Goal: Information Seeking & Learning: Find specific fact

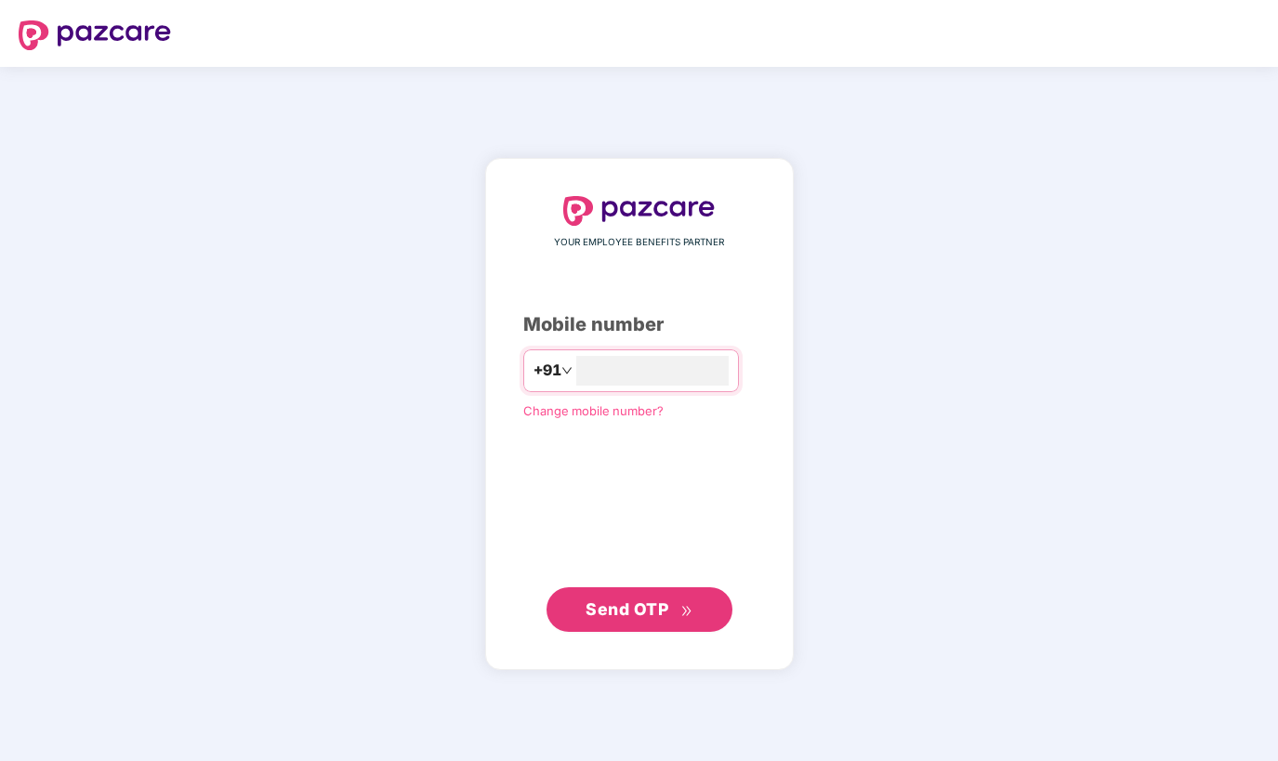
type input "*"
type input "**********"
click at [618, 618] on span "Send OTP" at bounding box center [627, 610] width 83 height 20
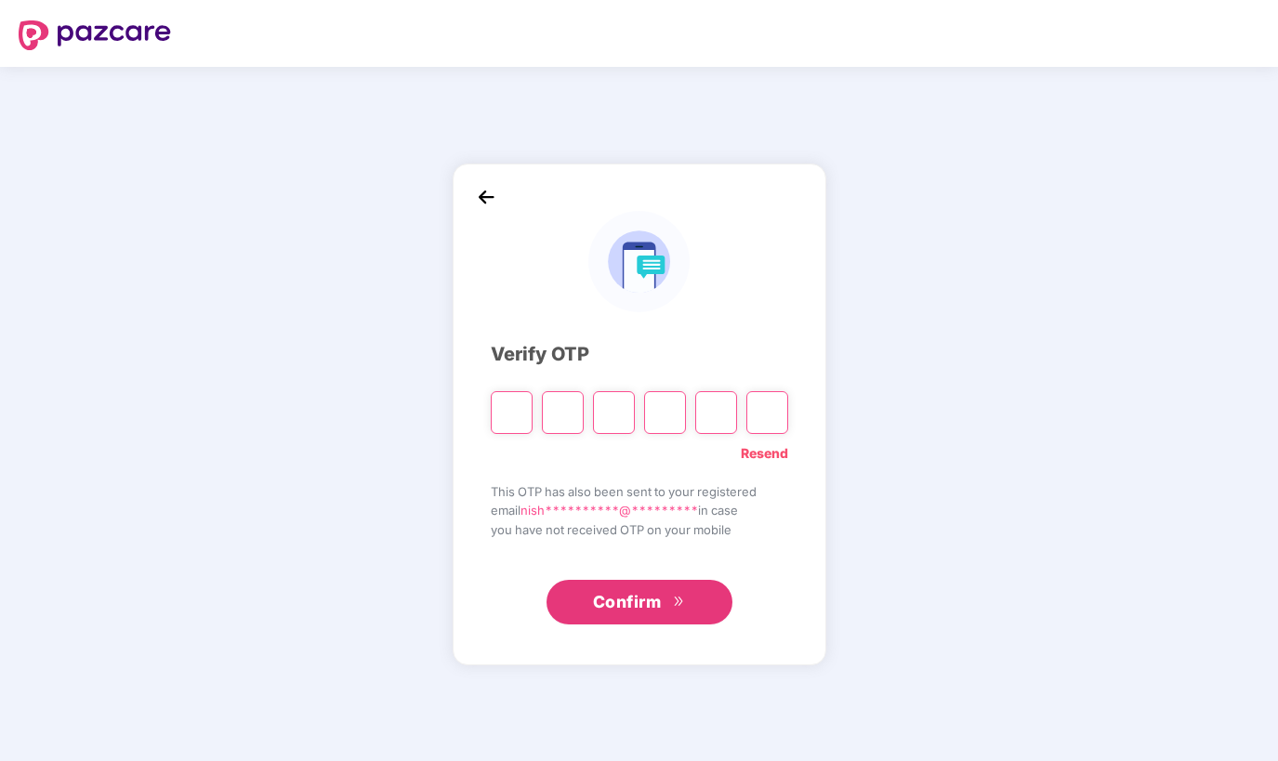
type input "*"
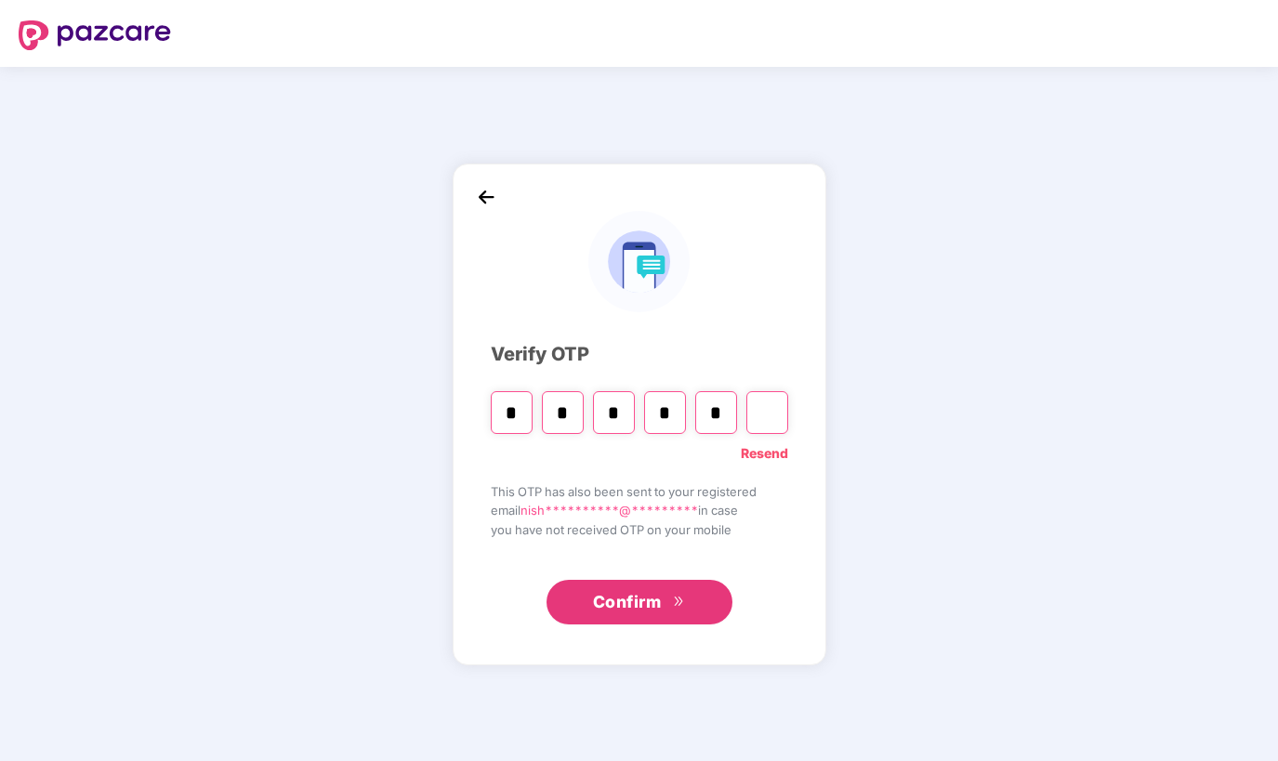
type input "*"
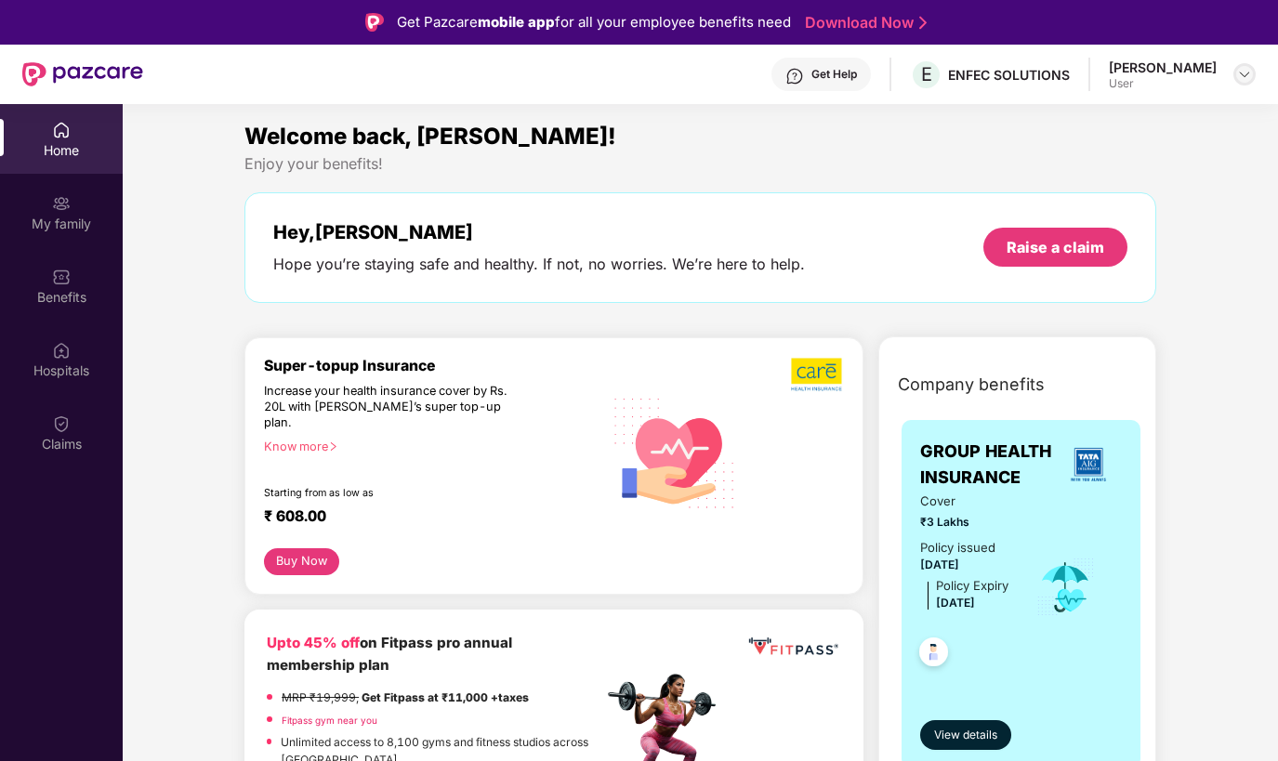
click at [1242, 73] on img at bounding box center [1244, 74] width 15 height 15
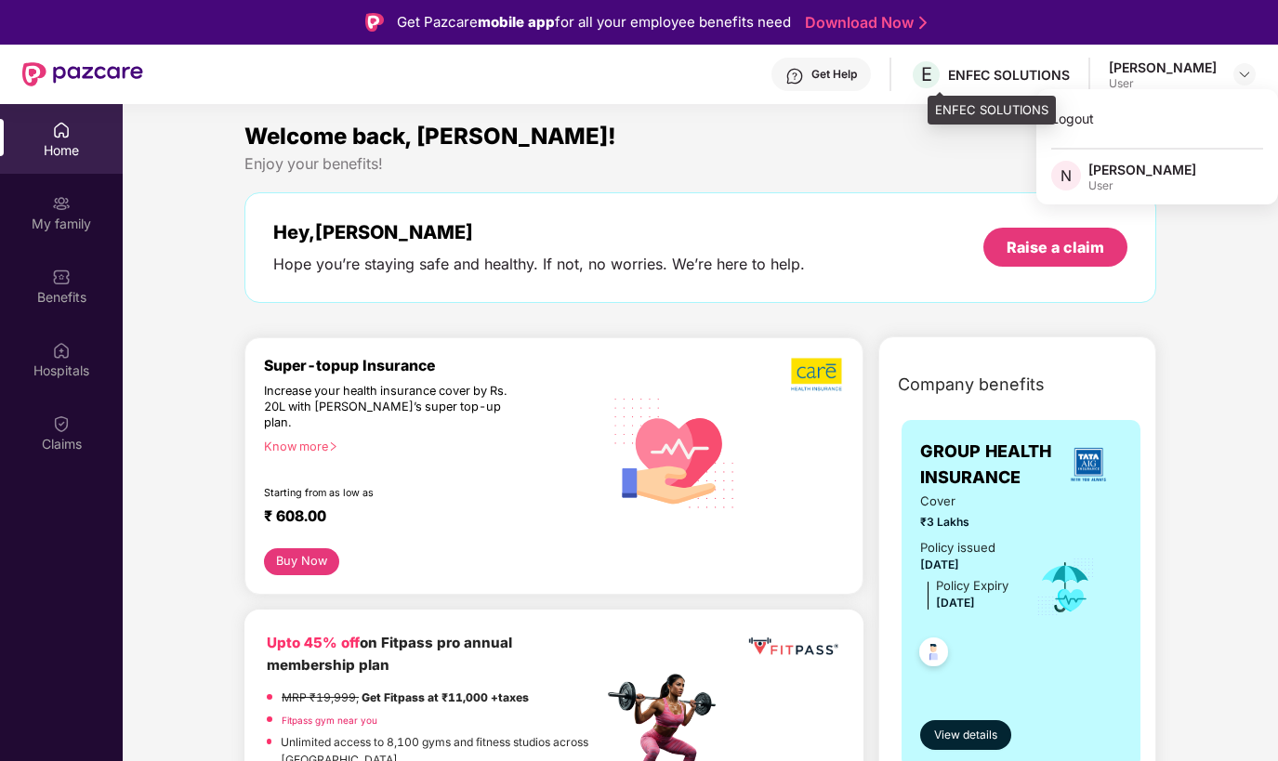
click at [978, 75] on div "ENFEC SOLUTIONS" at bounding box center [1009, 75] width 122 height 18
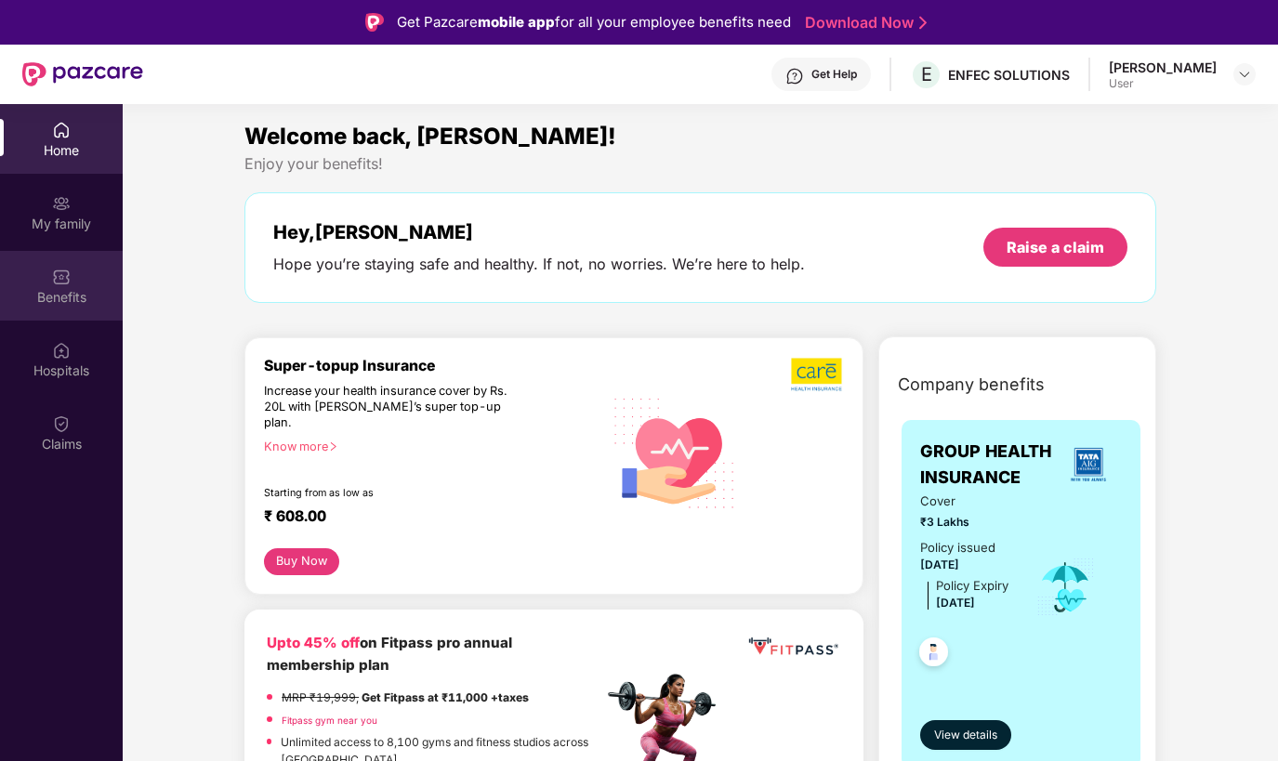
click at [76, 288] on div "Benefits" at bounding box center [61, 297] width 123 height 19
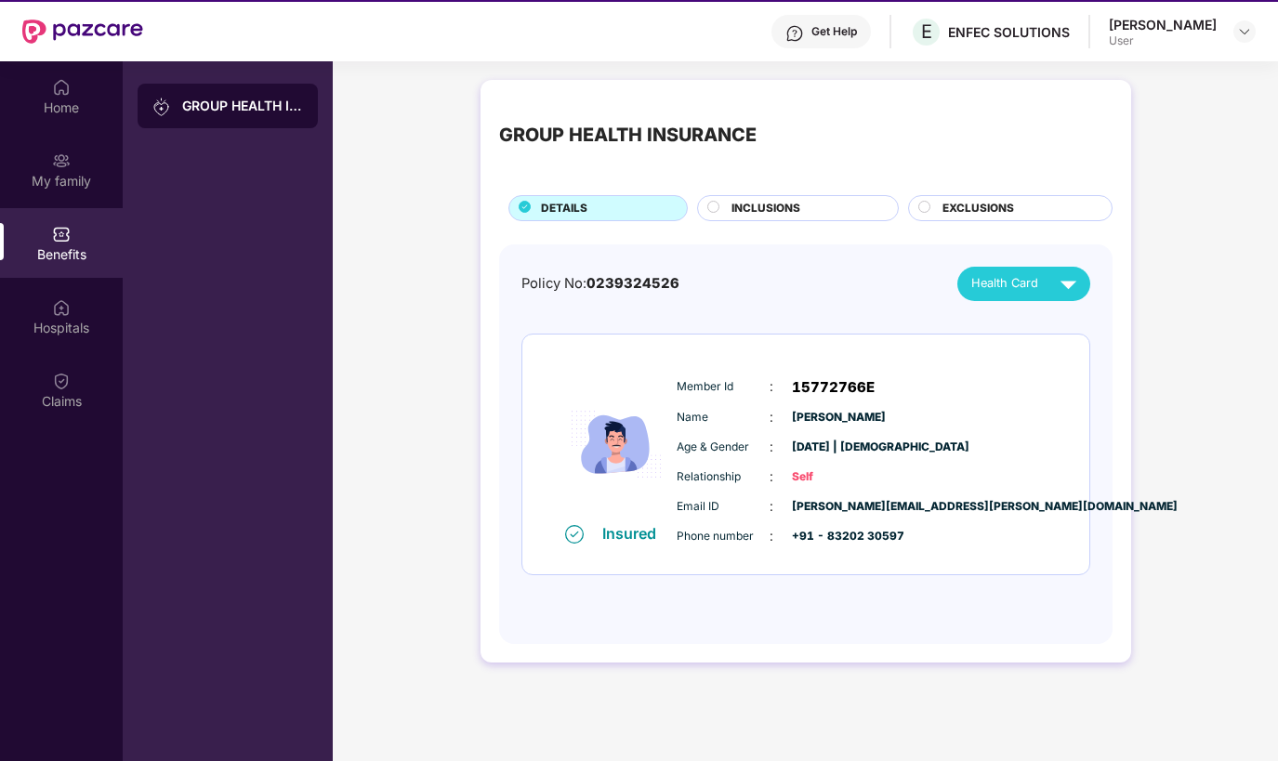
scroll to position [45, 0]
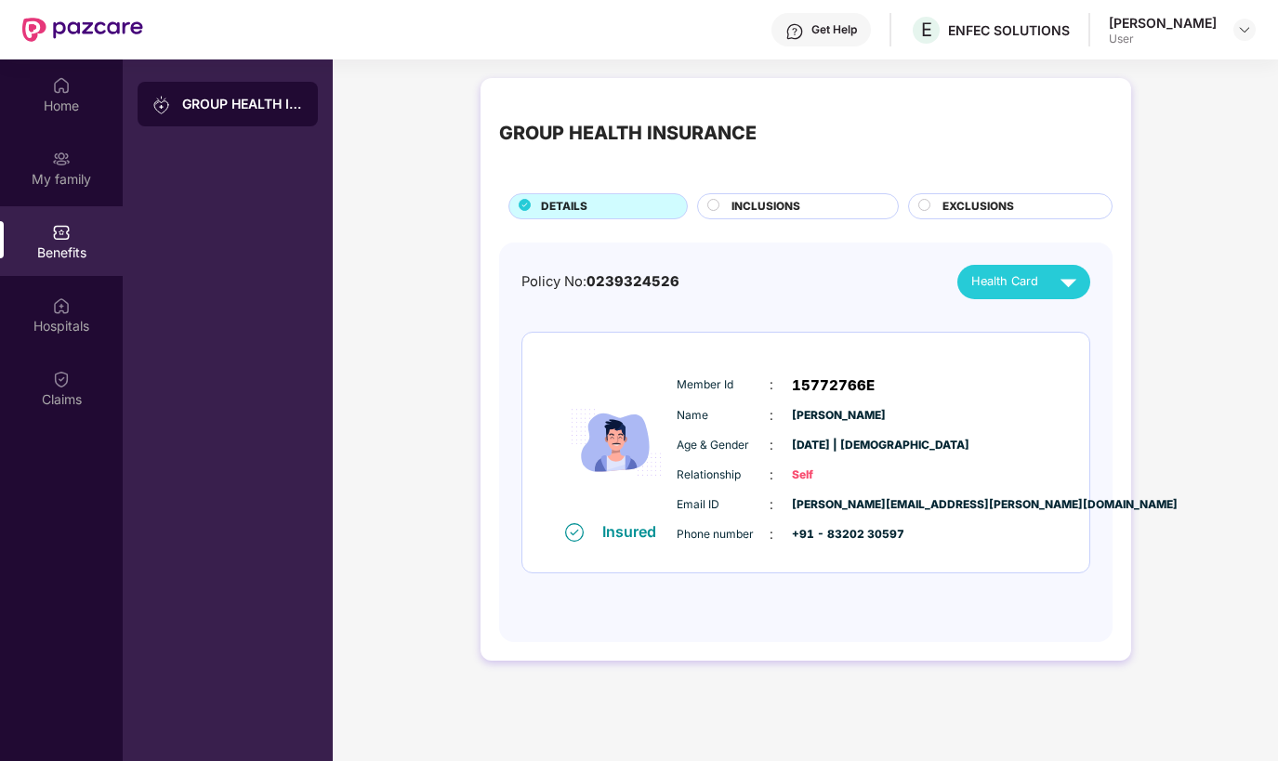
click at [716, 207] on circle at bounding box center [713, 206] width 12 height 12
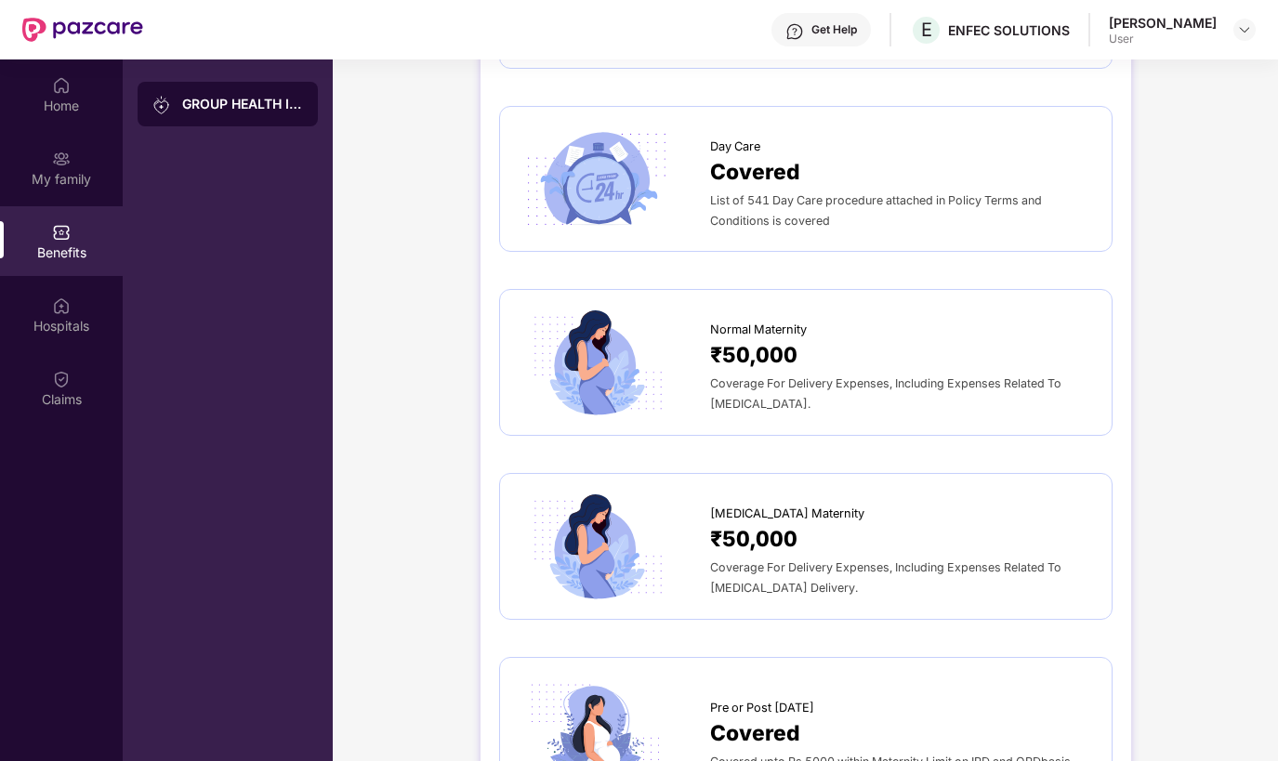
scroll to position [0, 0]
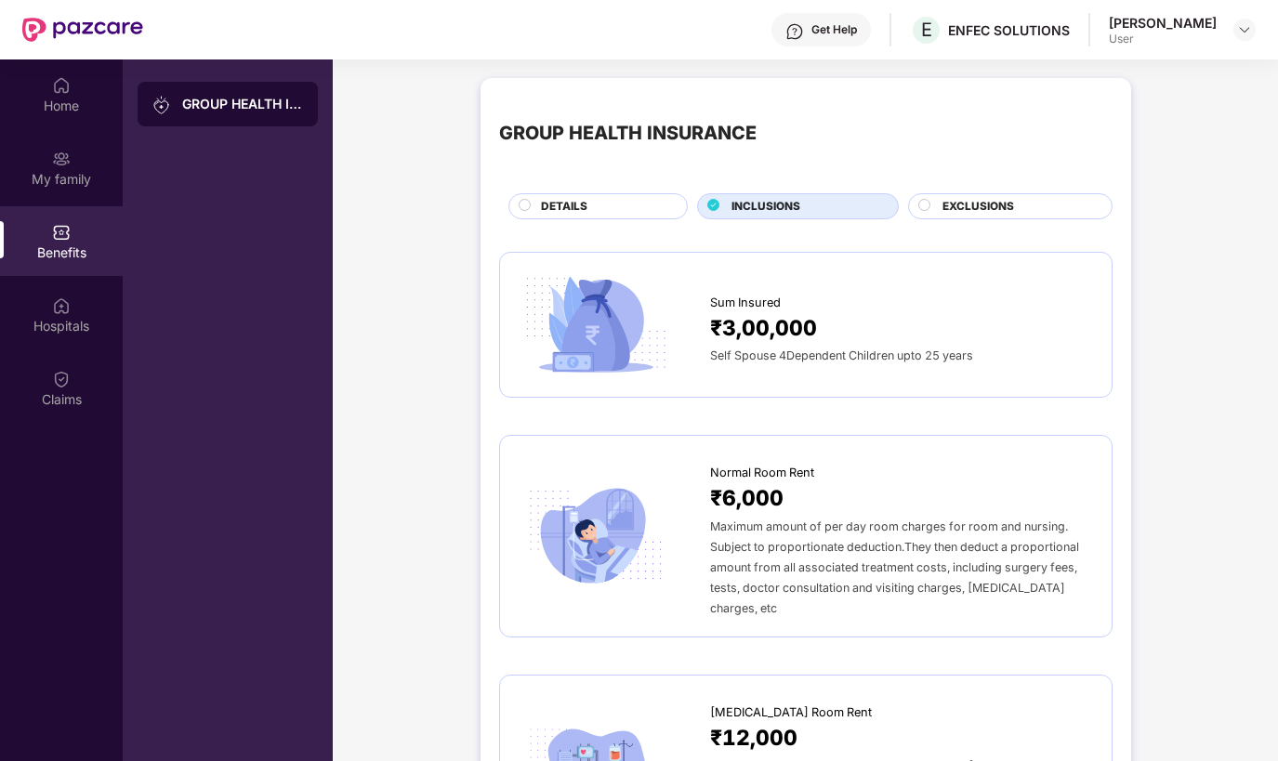
click at [532, 209] on div "DETAILS" at bounding box center [605, 208] width 146 height 20
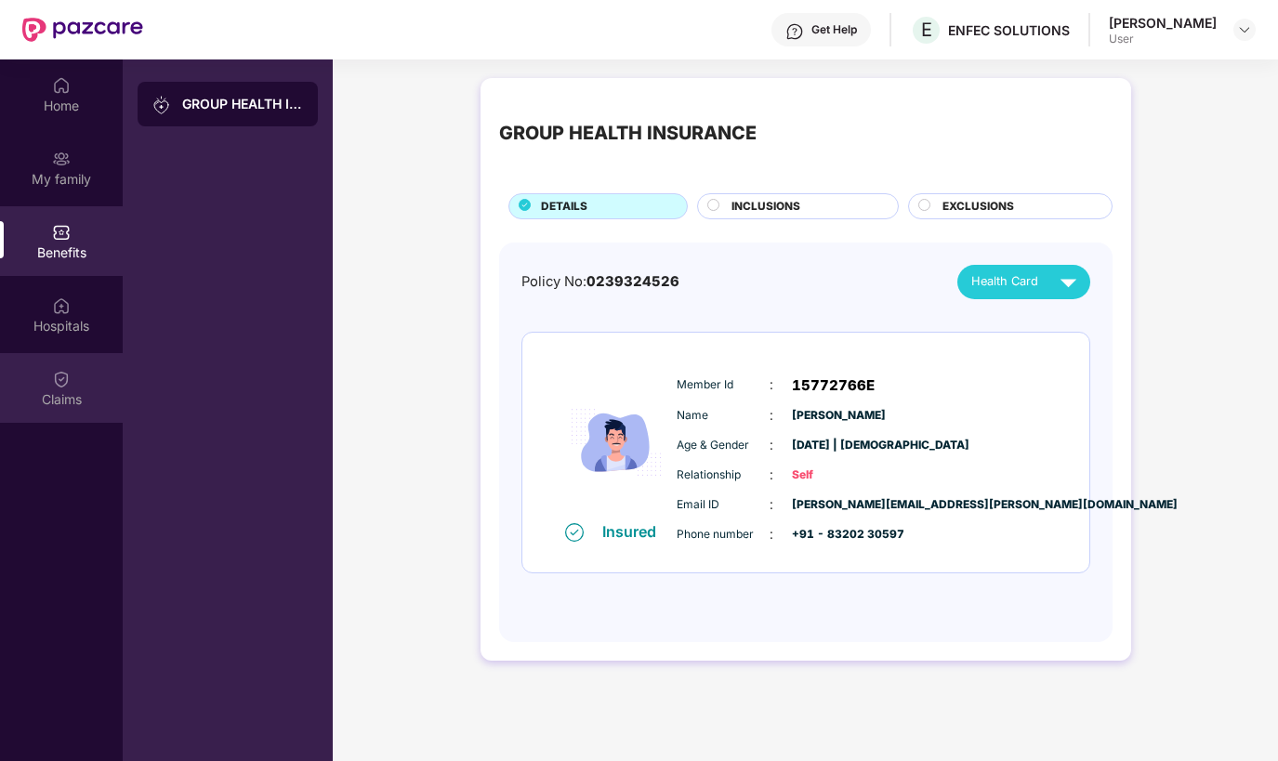
click at [63, 379] on img at bounding box center [61, 379] width 19 height 19
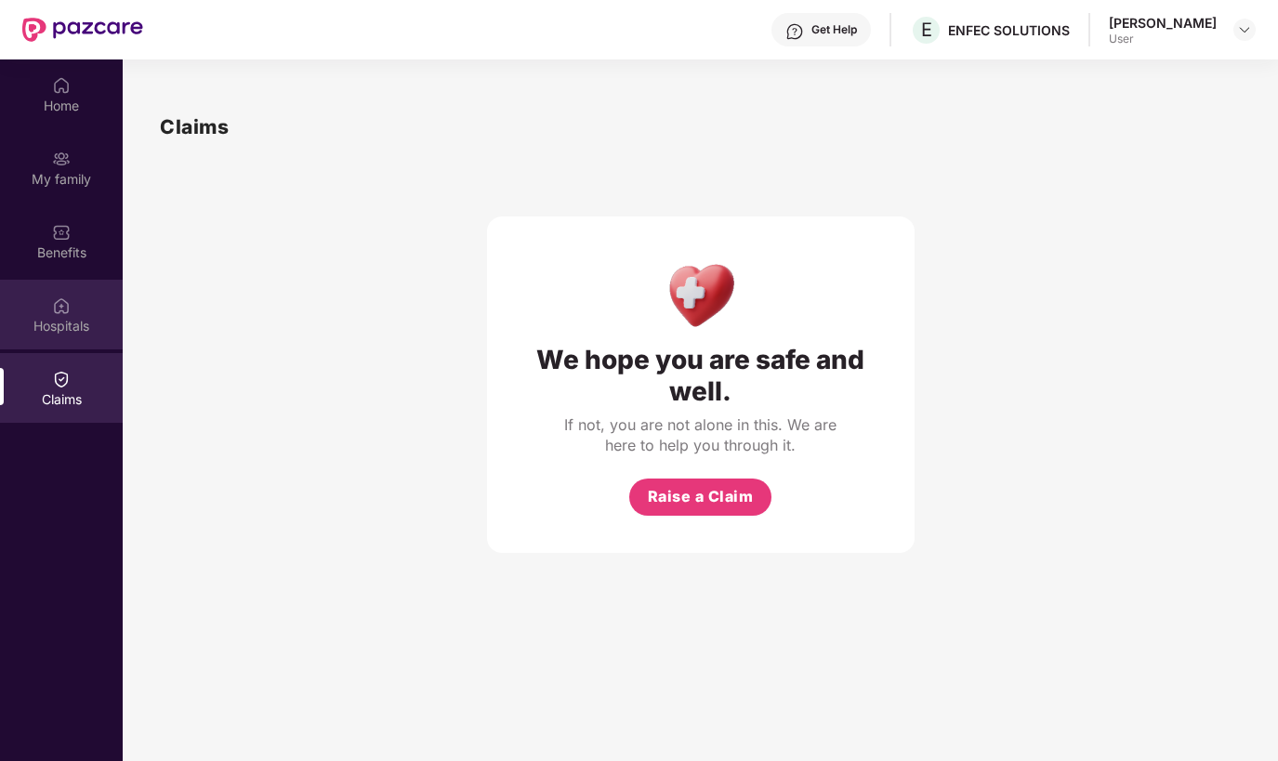
click at [70, 312] on img at bounding box center [61, 306] width 19 height 19
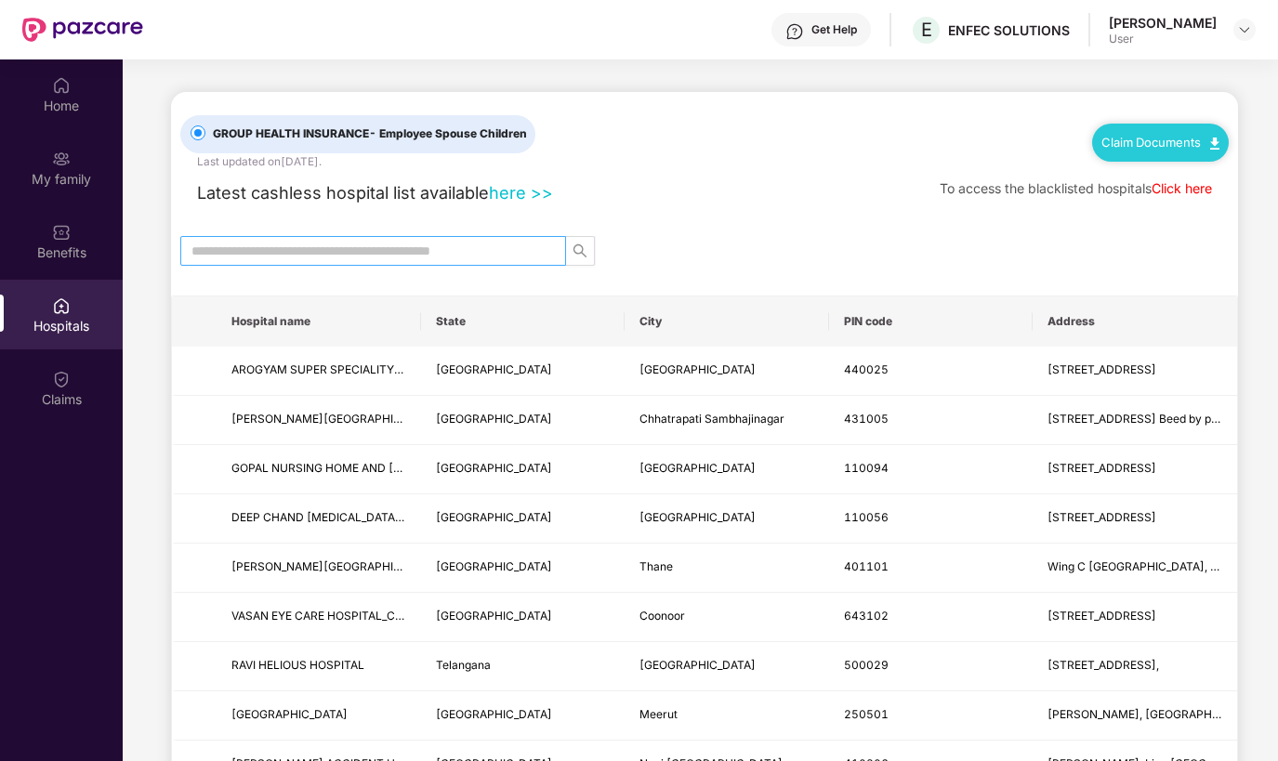
click at [363, 252] on input "text" at bounding box center [365, 251] width 349 height 20
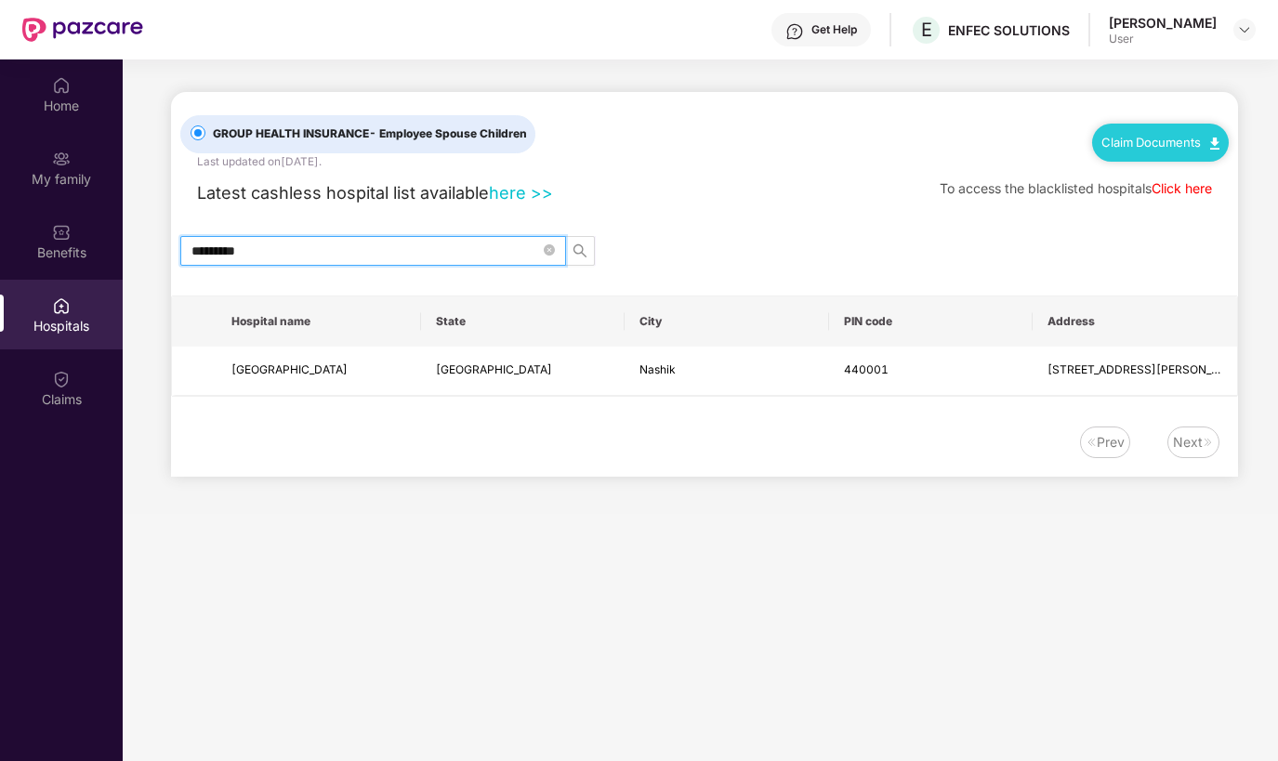
click at [442, 253] on input "*********" at bounding box center [365, 251] width 349 height 20
type input "*"
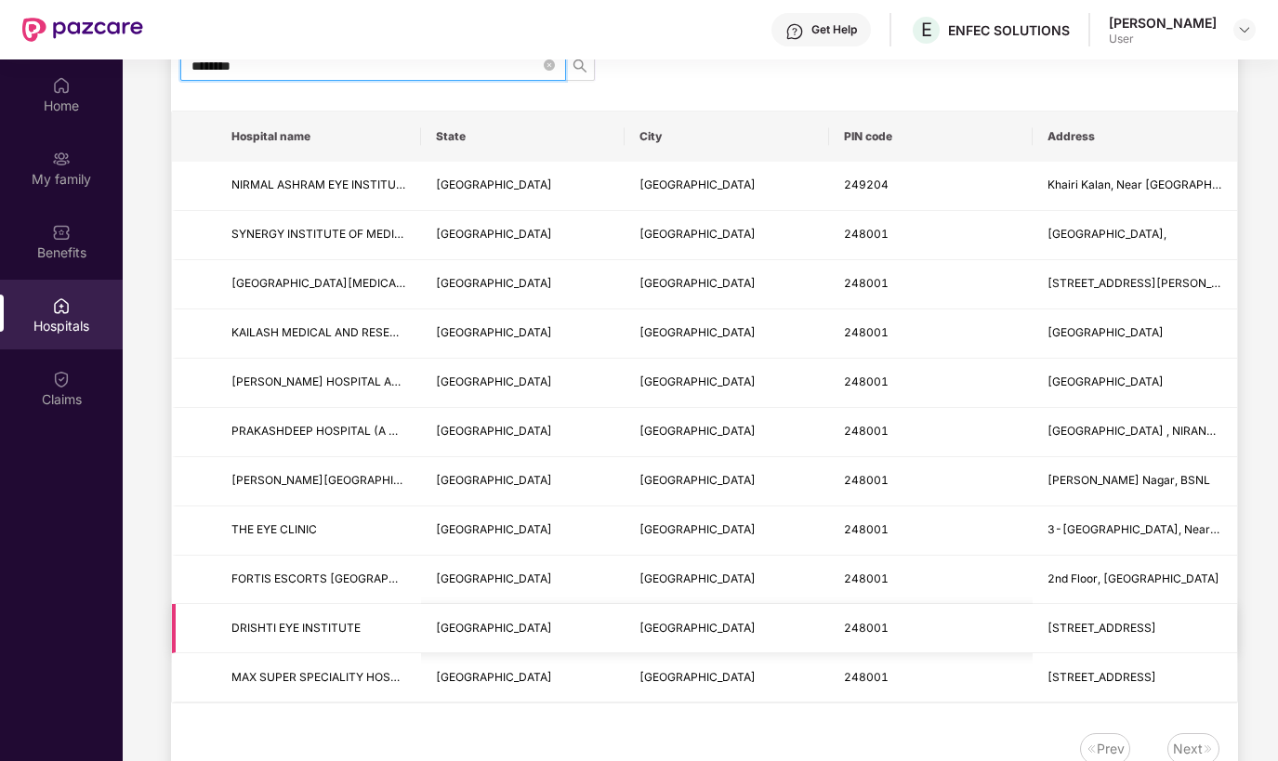
scroll to position [104, 0]
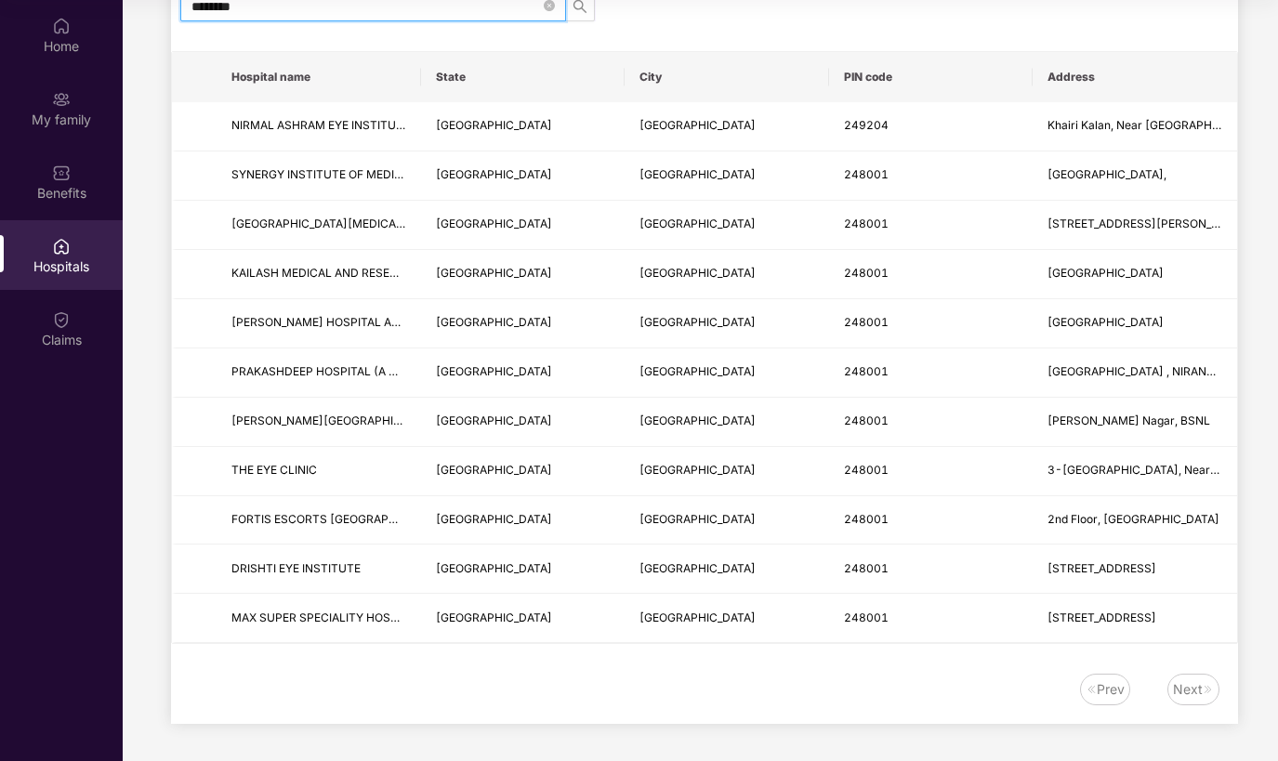
type input "********"
click at [69, 173] on img at bounding box center [61, 173] width 19 height 19
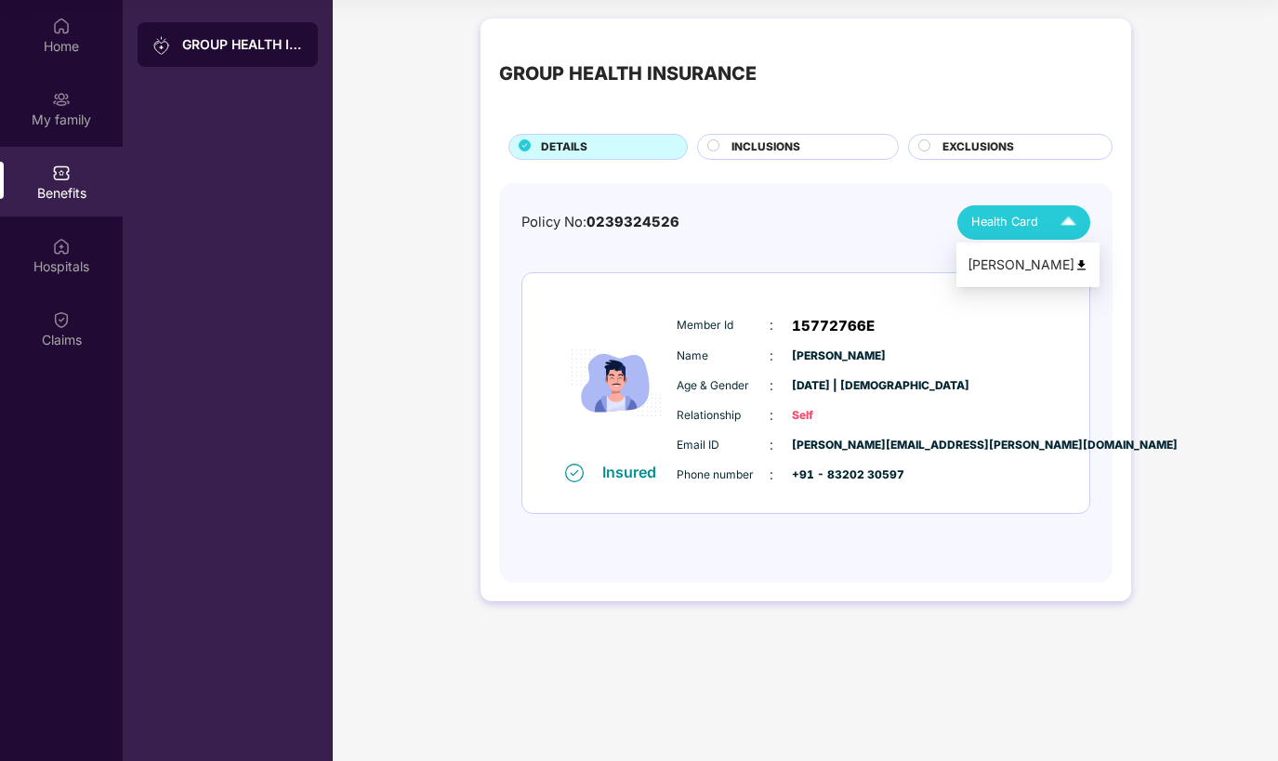
click at [1075, 269] on img at bounding box center [1082, 265] width 14 height 14
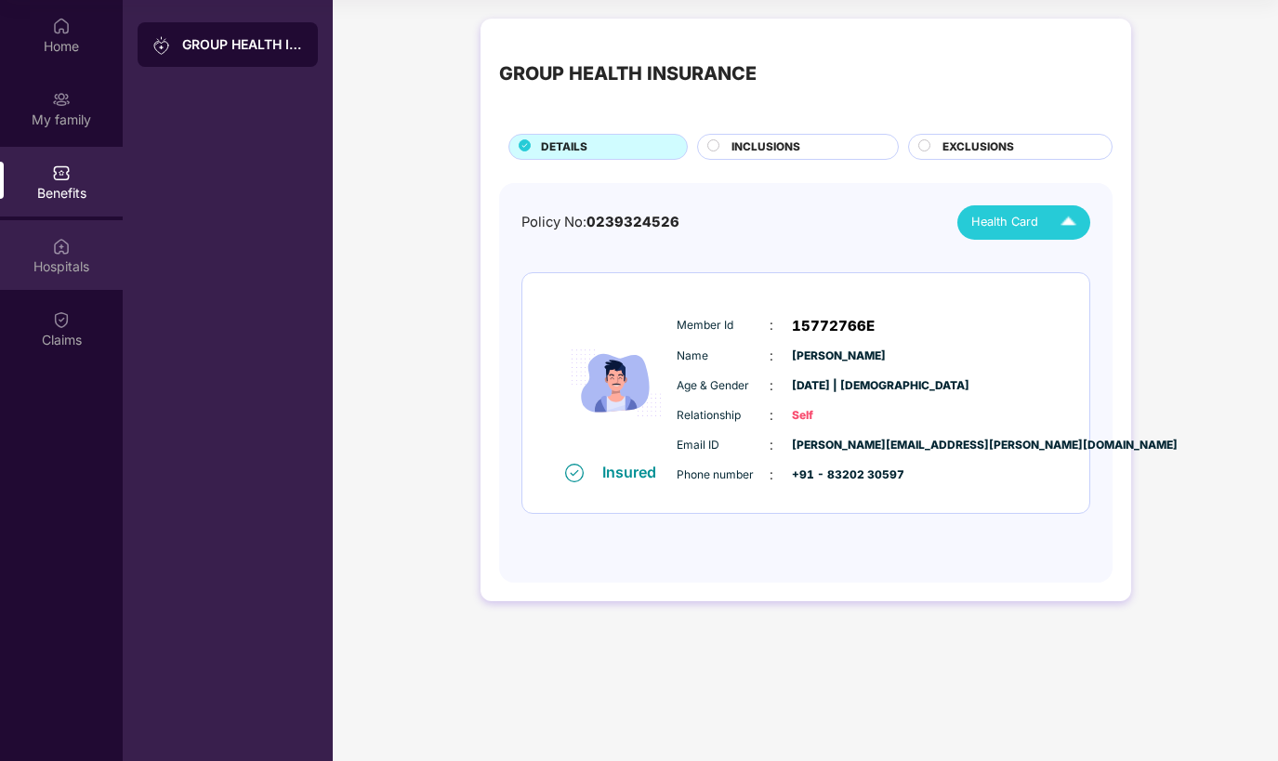
click at [64, 266] on div "Hospitals" at bounding box center [61, 266] width 123 height 19
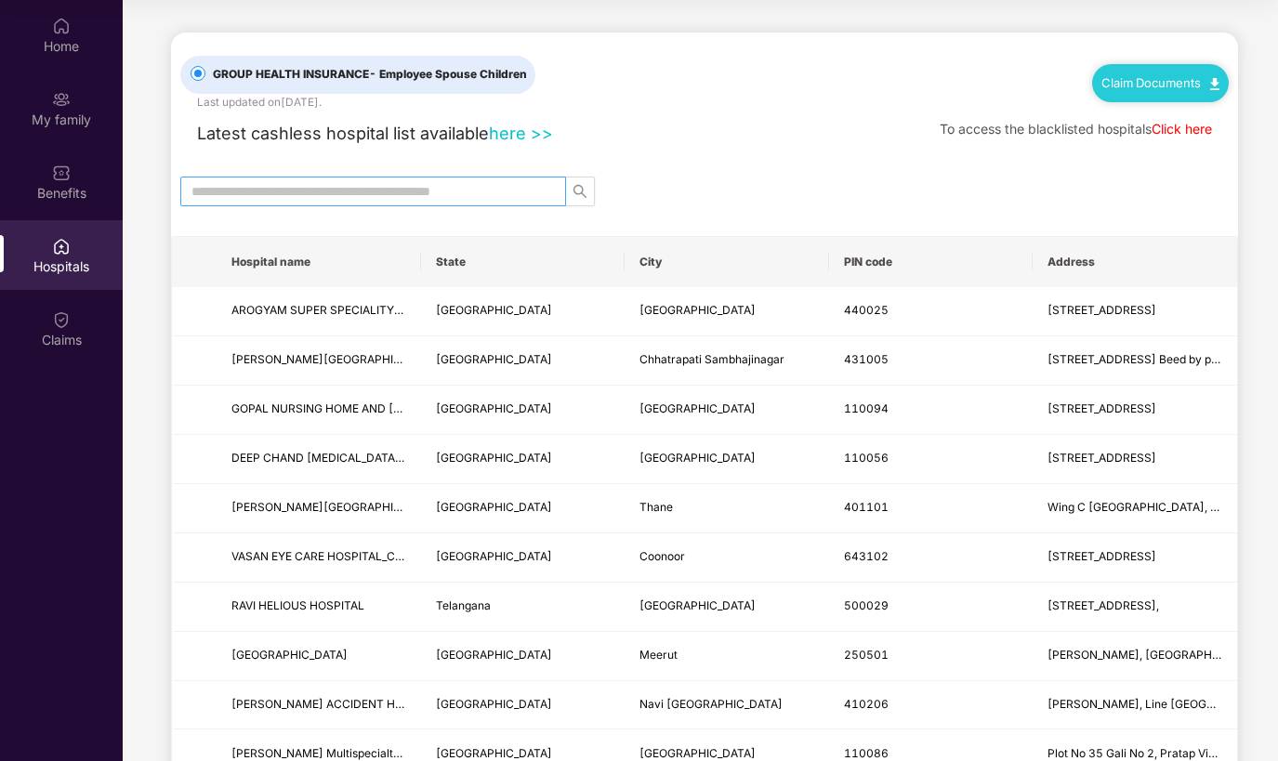
click at [360, 186] on input "text" at bounding box center [365, 191] width 349 height 20
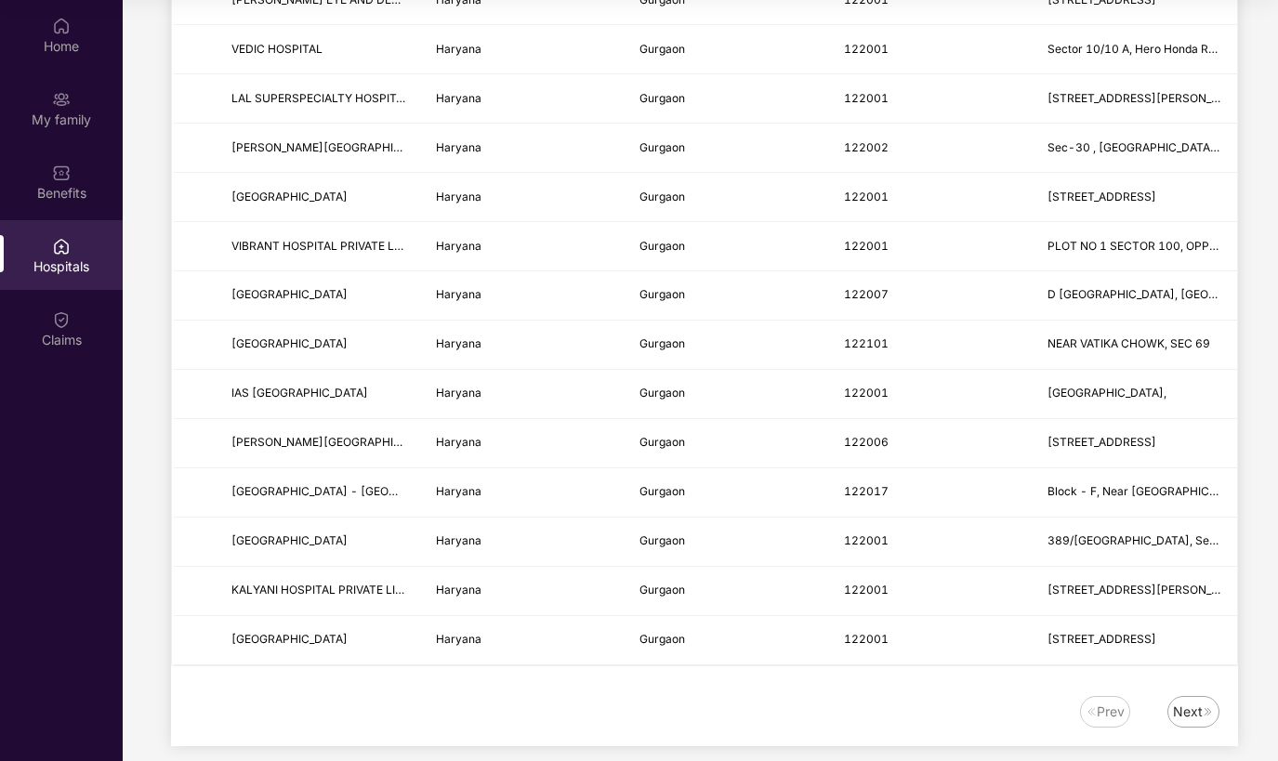
scroll to position [2105, 0]
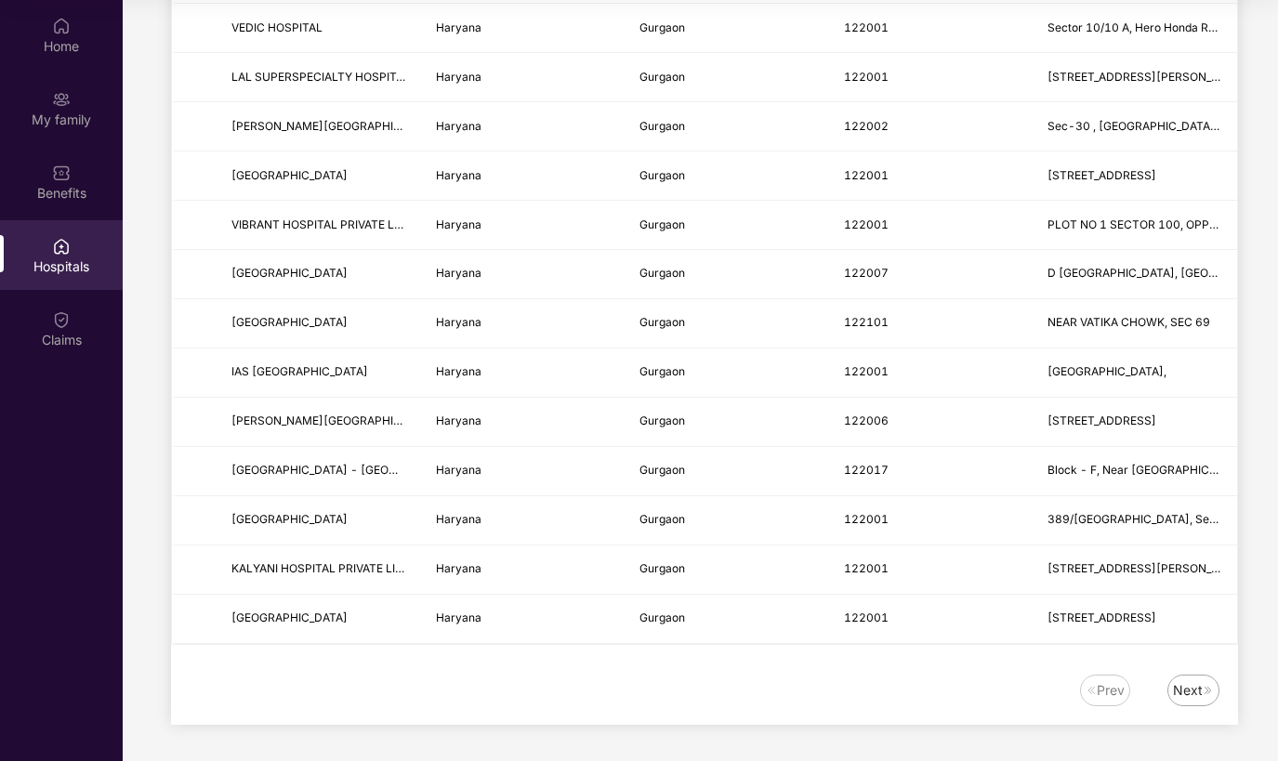
type input "*******"
click at [1203, 685] on img at bounding box center [1208, 690] width 11 height 11
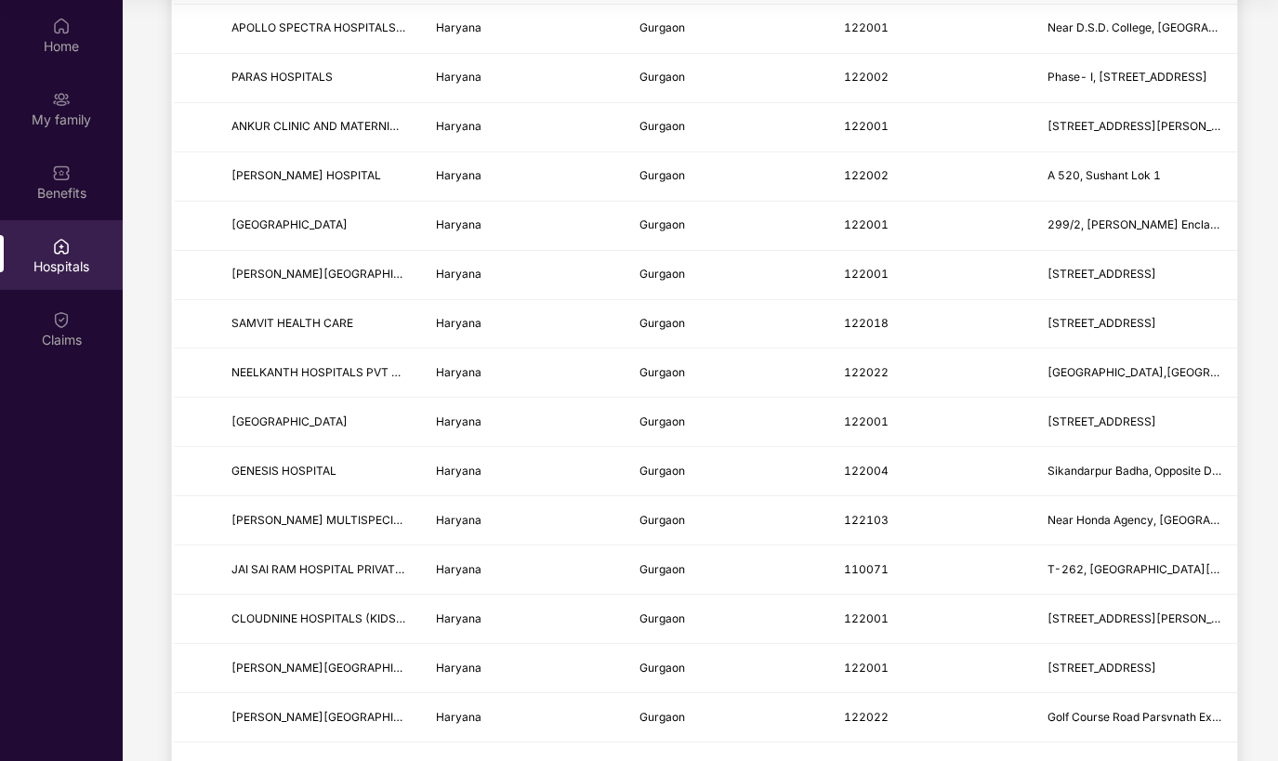
scroll to position [0, 0]
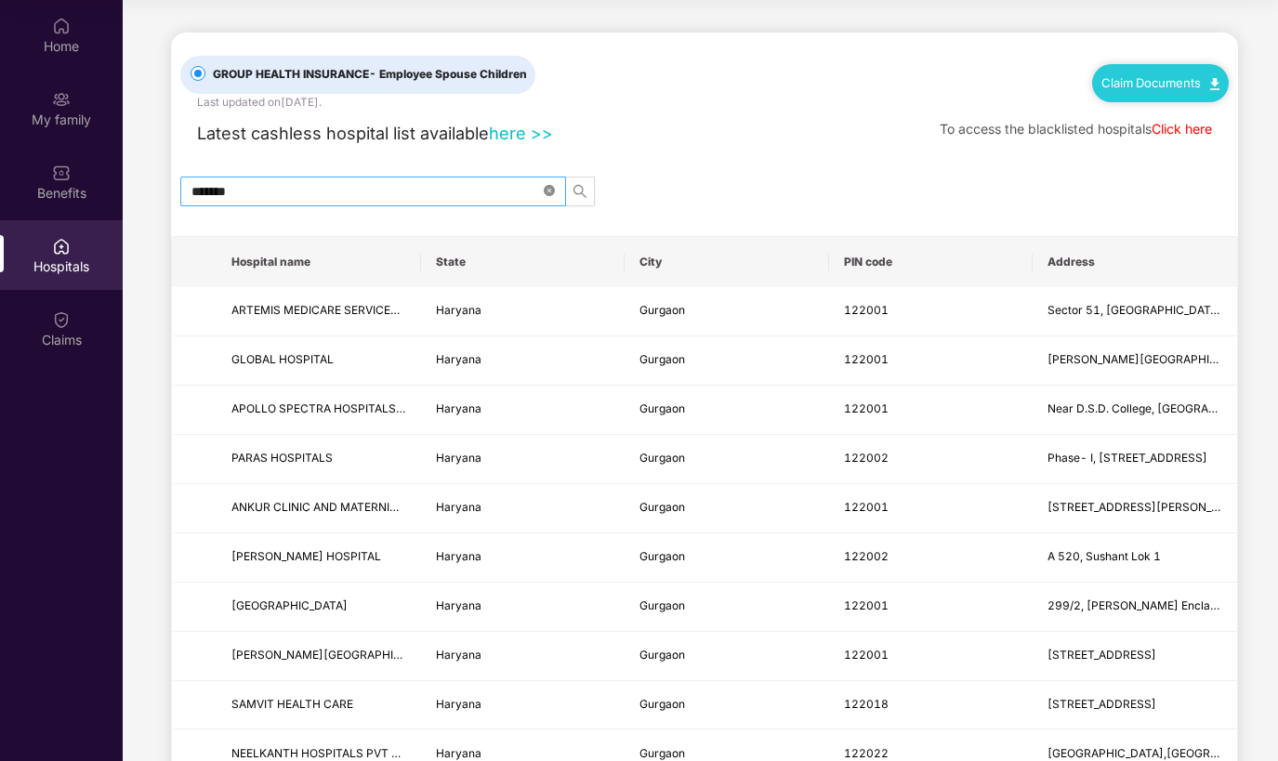
click at [550, 191] on icon "close-circle" at bounding box center [549, 190] width 11 height 11
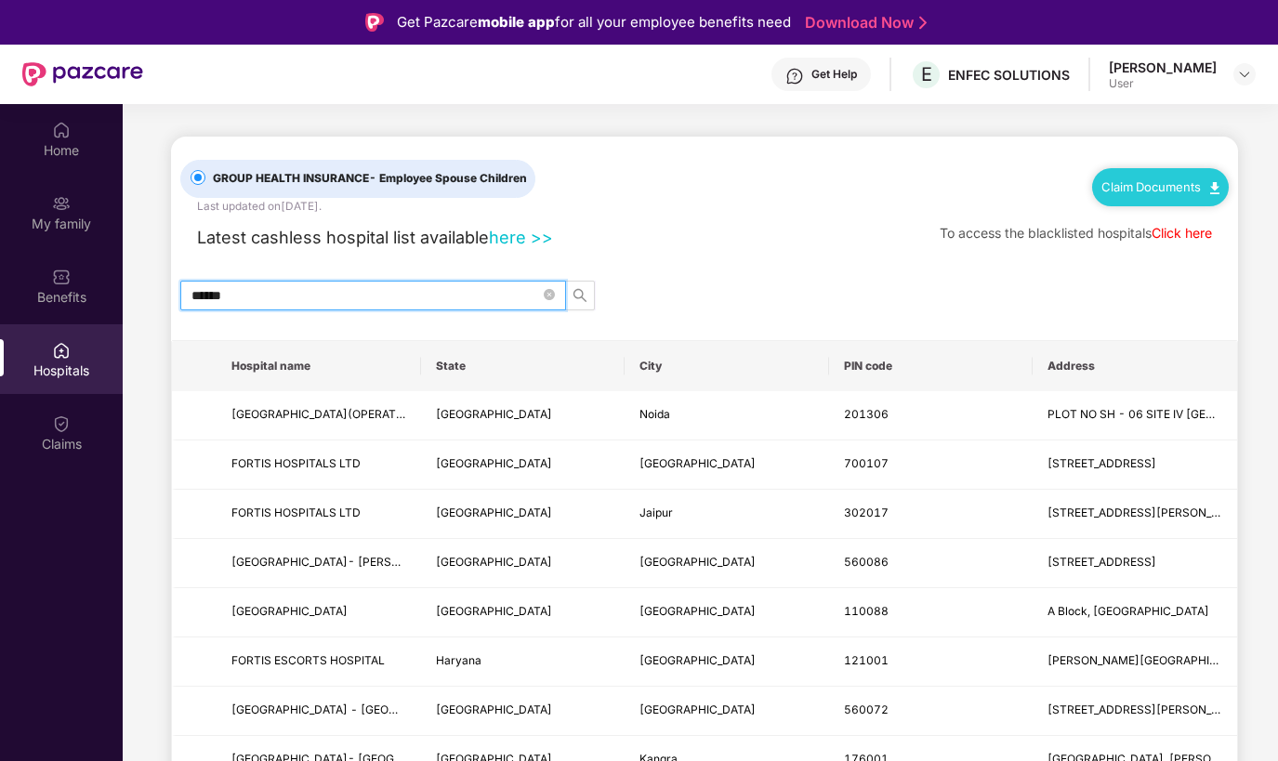
type input "******"
click at [792, 237] on div "Latest cashless hospital list available here >> To access the blacklisted hospi…" at bounding box center [704, 232] width 1049 height 35
